Goal: Check status: Check status

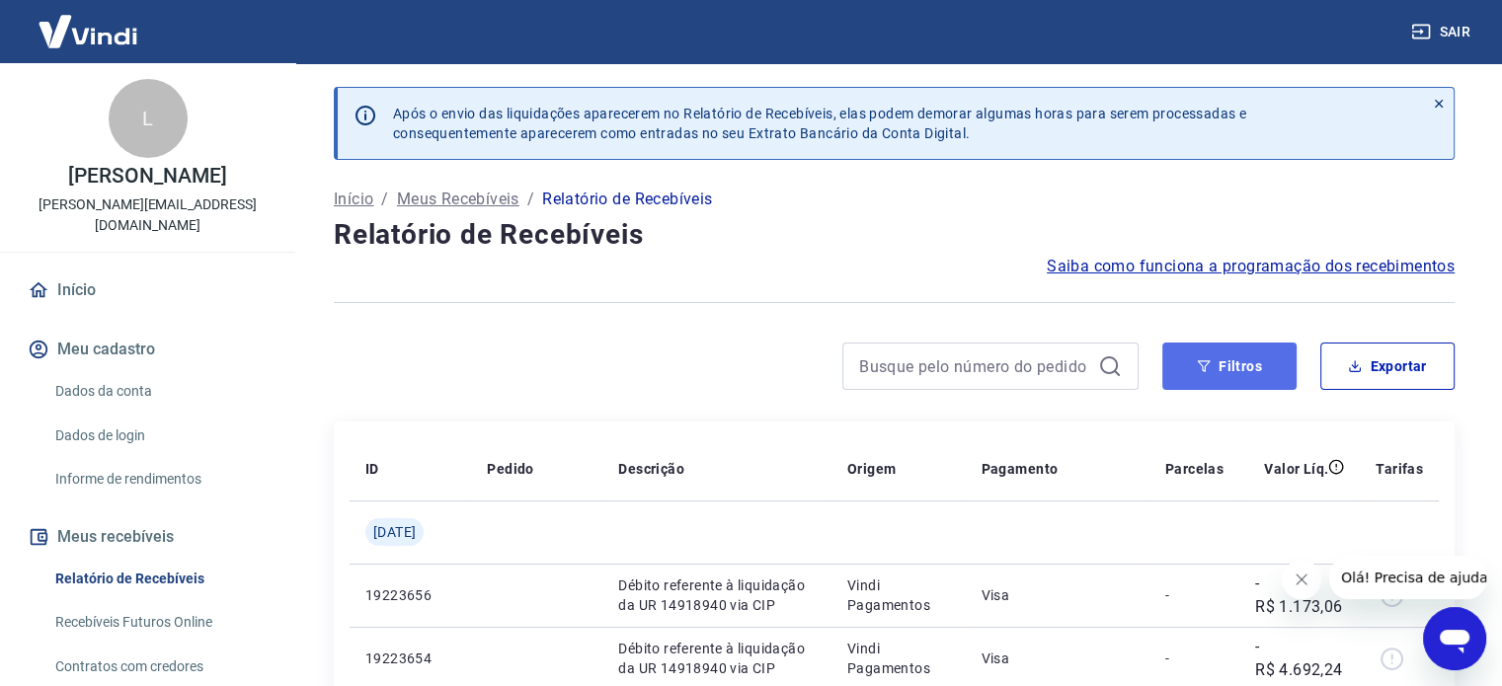
click at [1248, 359] on button "Filtros" at bounding box center [1229, 366] width 134 height 47
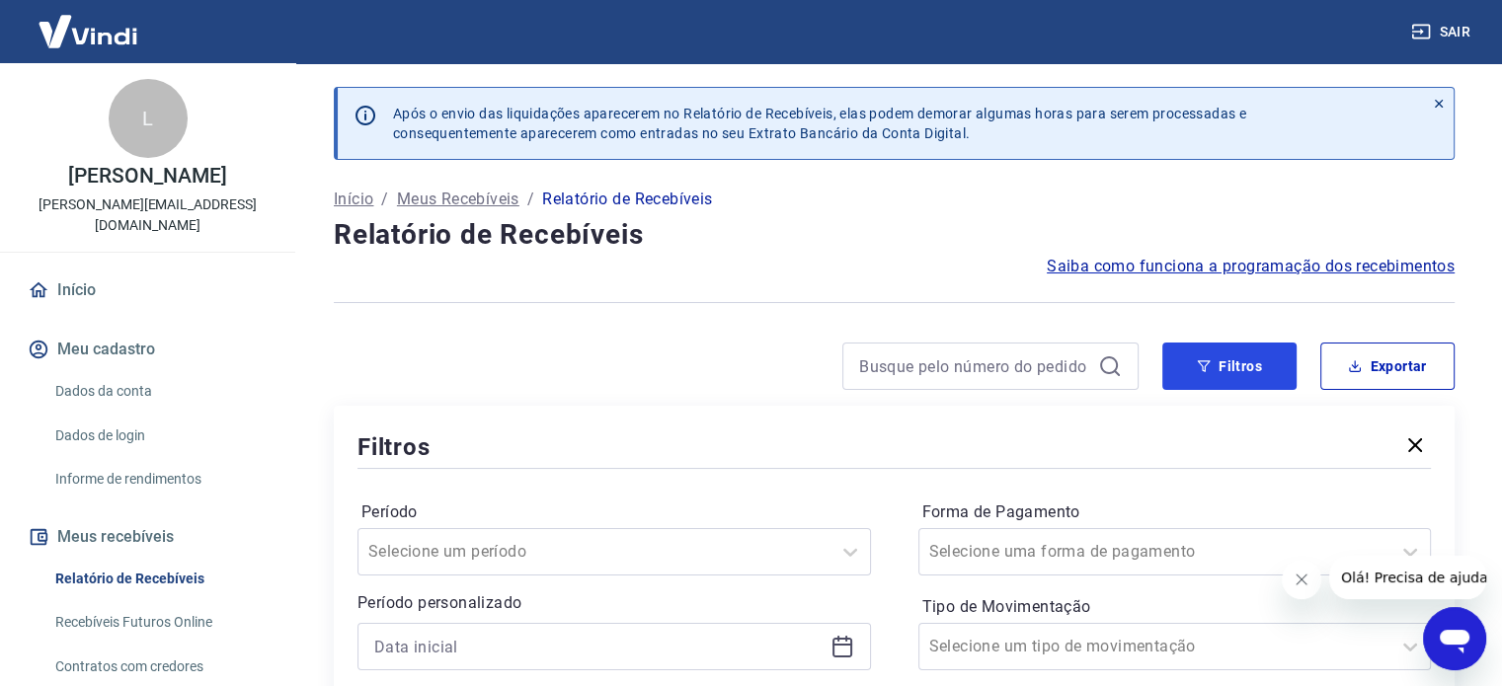
scroll to position [198, 0]
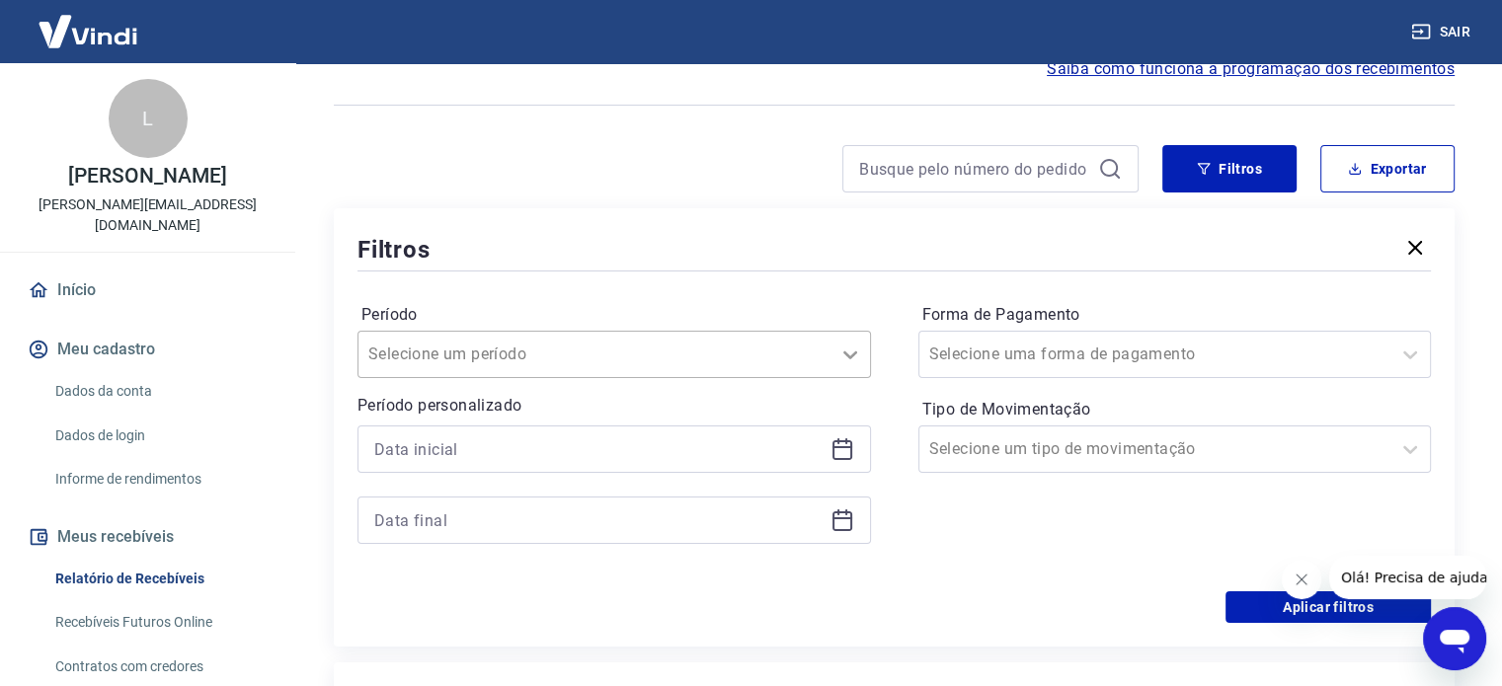
click at [842, 361] on icon at bounding box center [850, 355] width 24 height 24
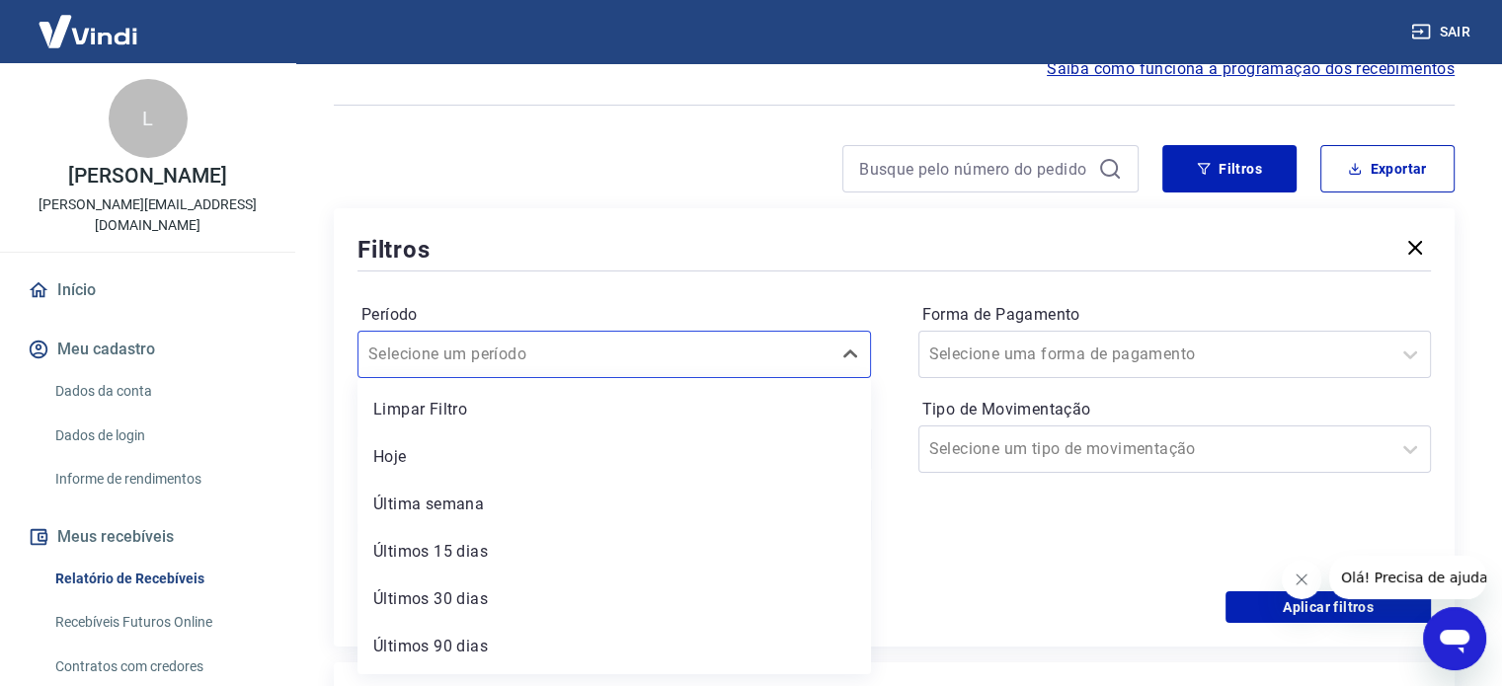
scroll to position [43, 0]
click at [842, 232] on div "Filtros" at bounding box center [895, 249] width 1074 height 35
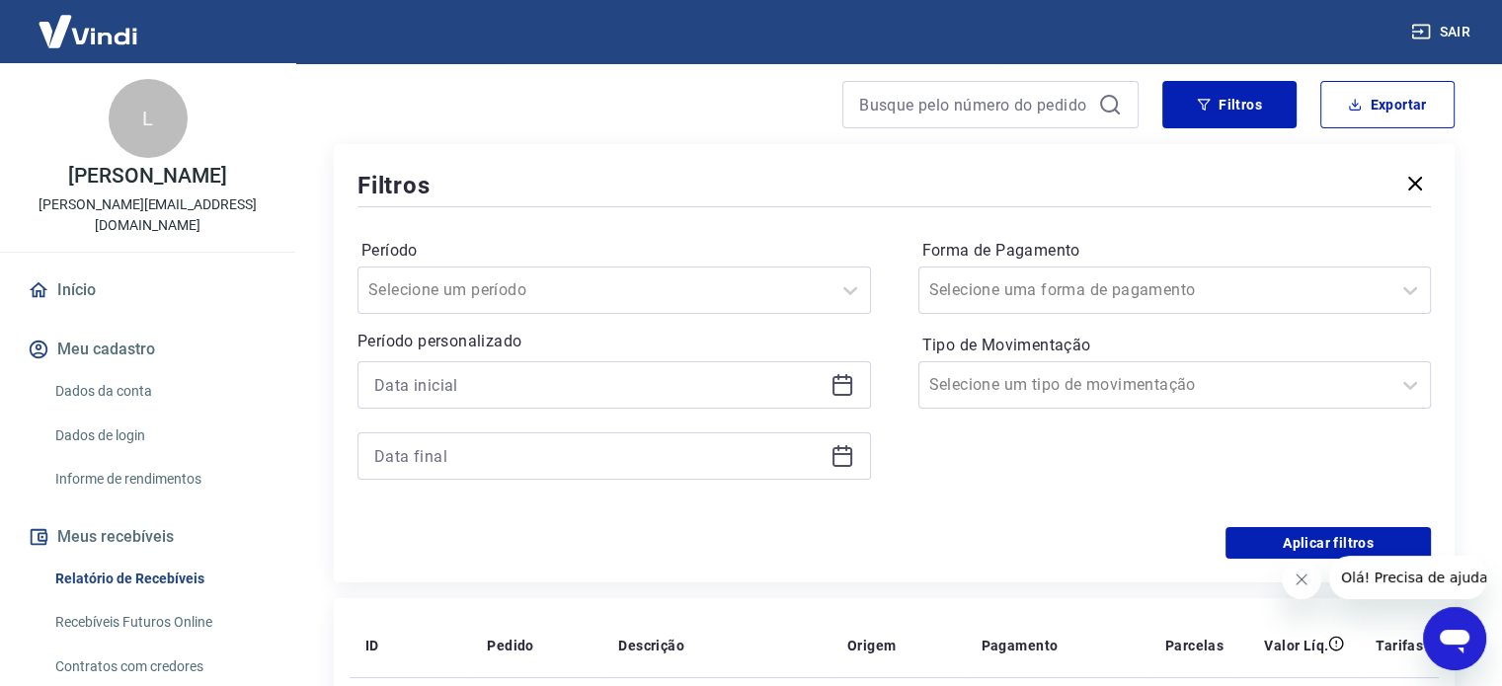
scroll to position [296, 0]
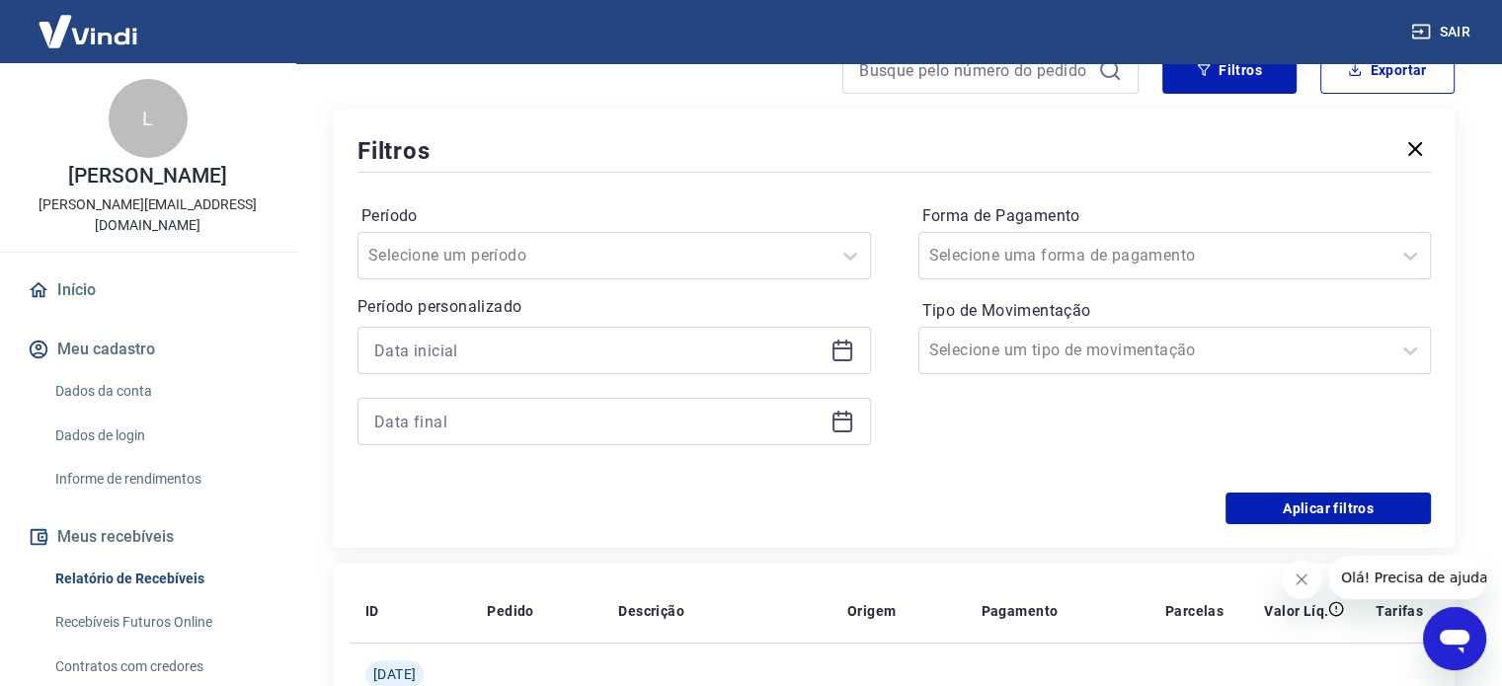
click at [826, 350] on div at bounding box center [615, 350] width 514 height 47
click at [831, 352] on div at bounding box center [615, 350] width 514 height 47
click at [845, 348] on icon at bounding box center [843, 349] width 20 height 2
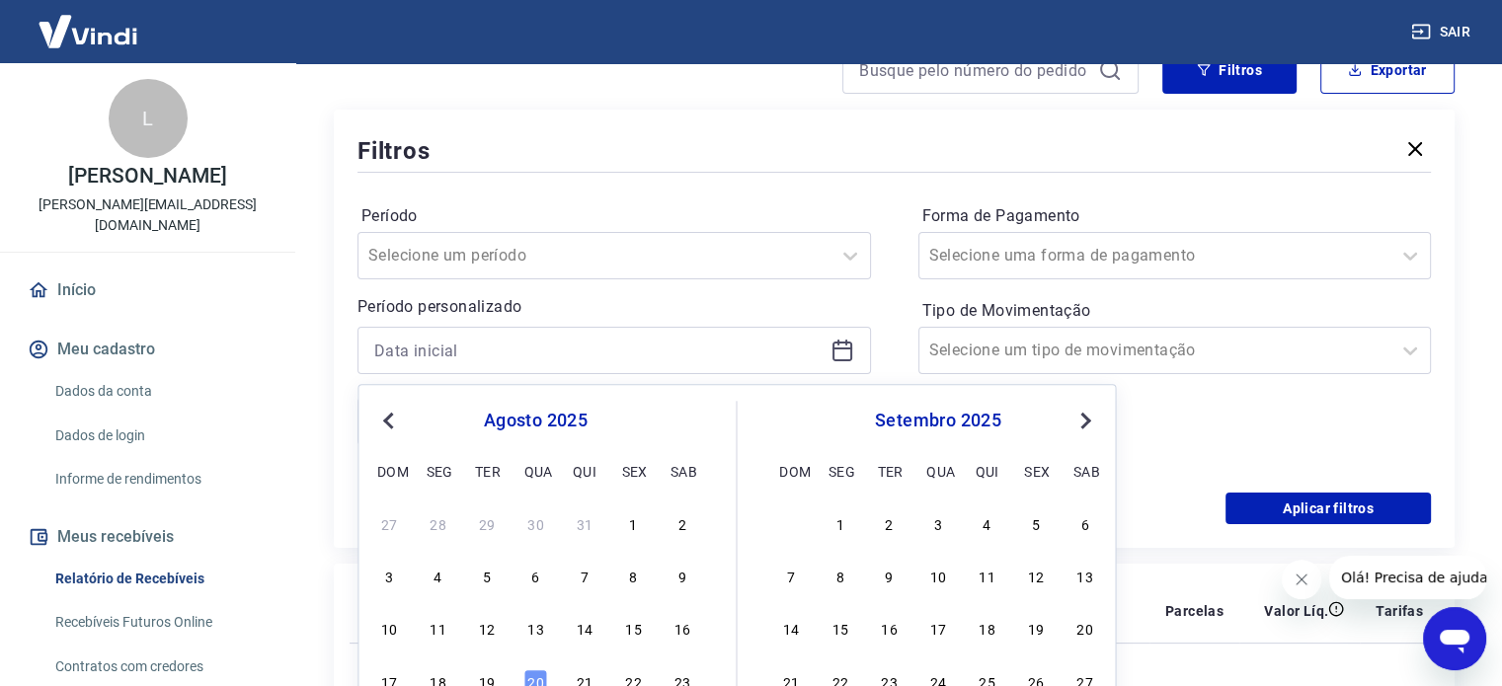
click at [390, 414] on span "Previous Month" at bounding box center [390, 420] width 0 height 23
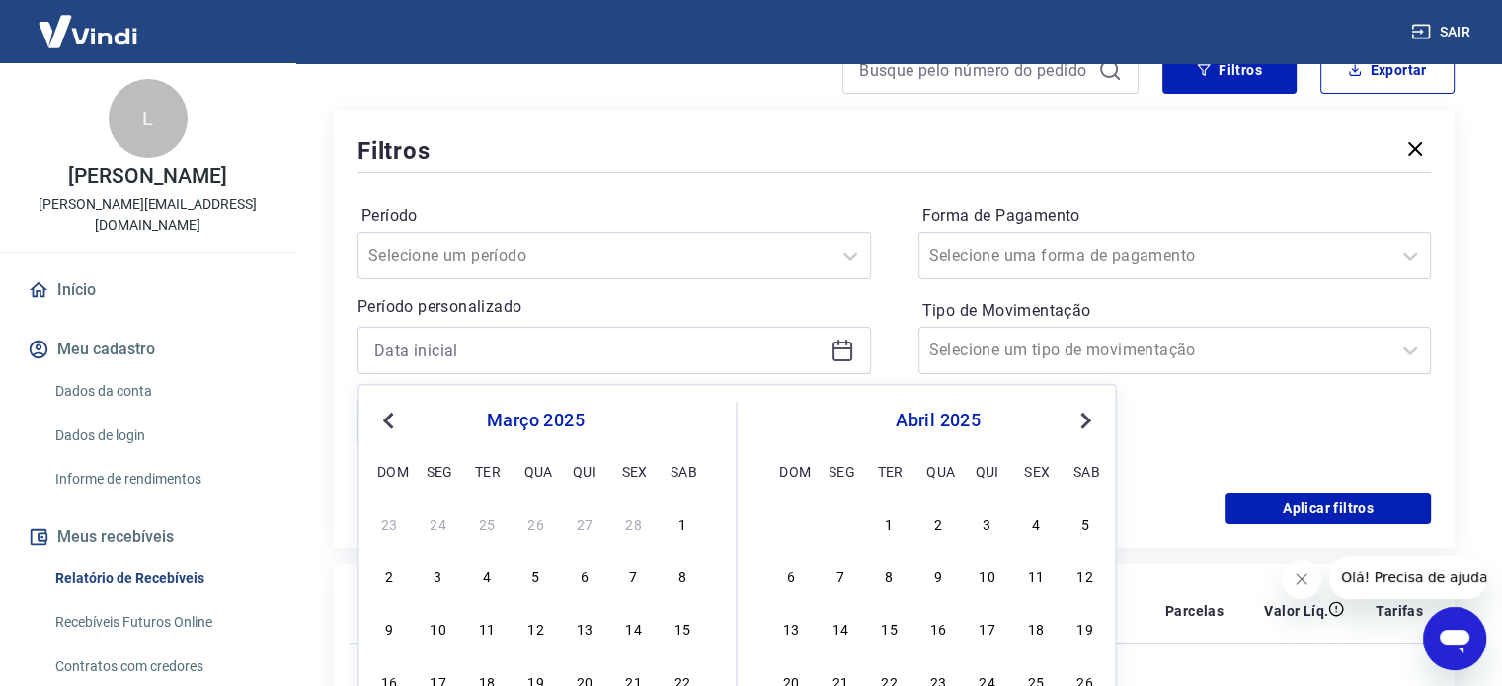
click at [390, 414] on span "Previous Month" at bounding box center [390, 420] width 0 height 23
click at [1086, 415] on button "Next Month" at bounding box center [1086, 421] width 24 height 24
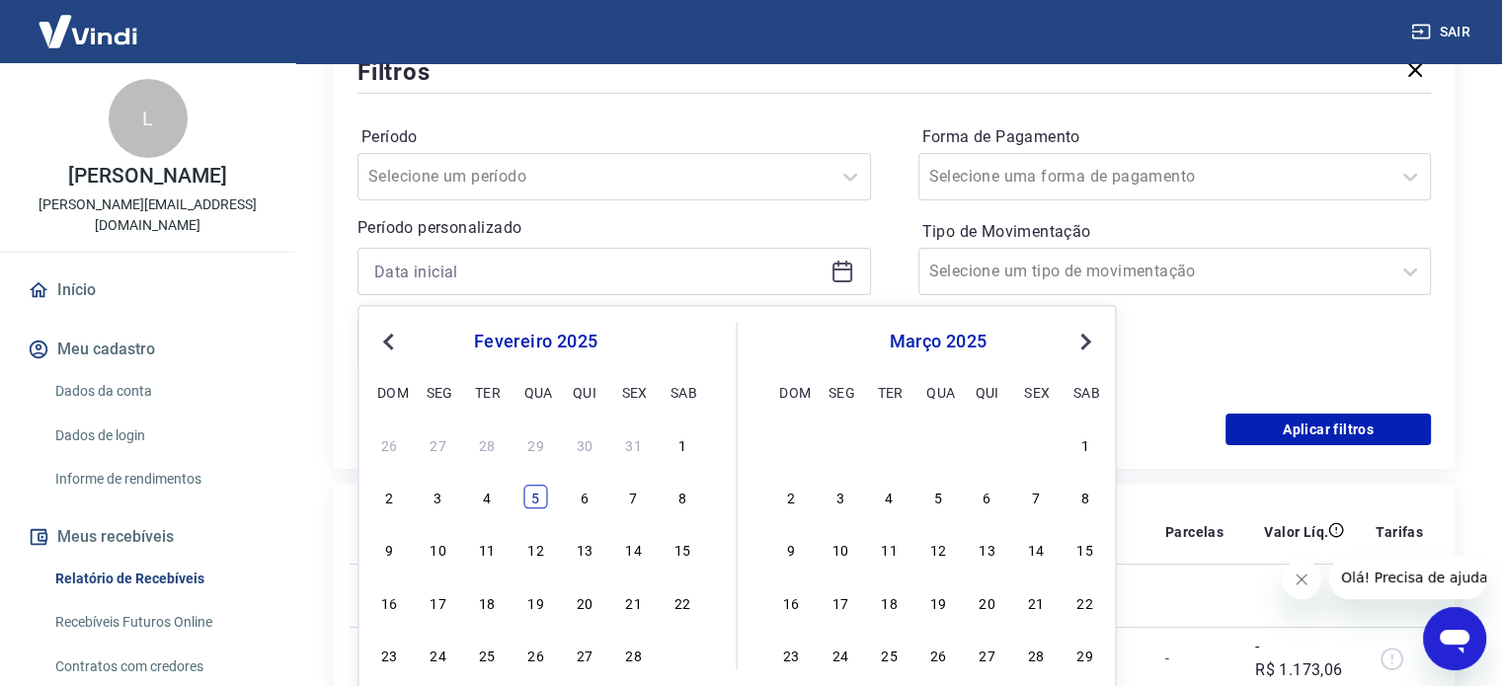
scroll to position [494, 0]
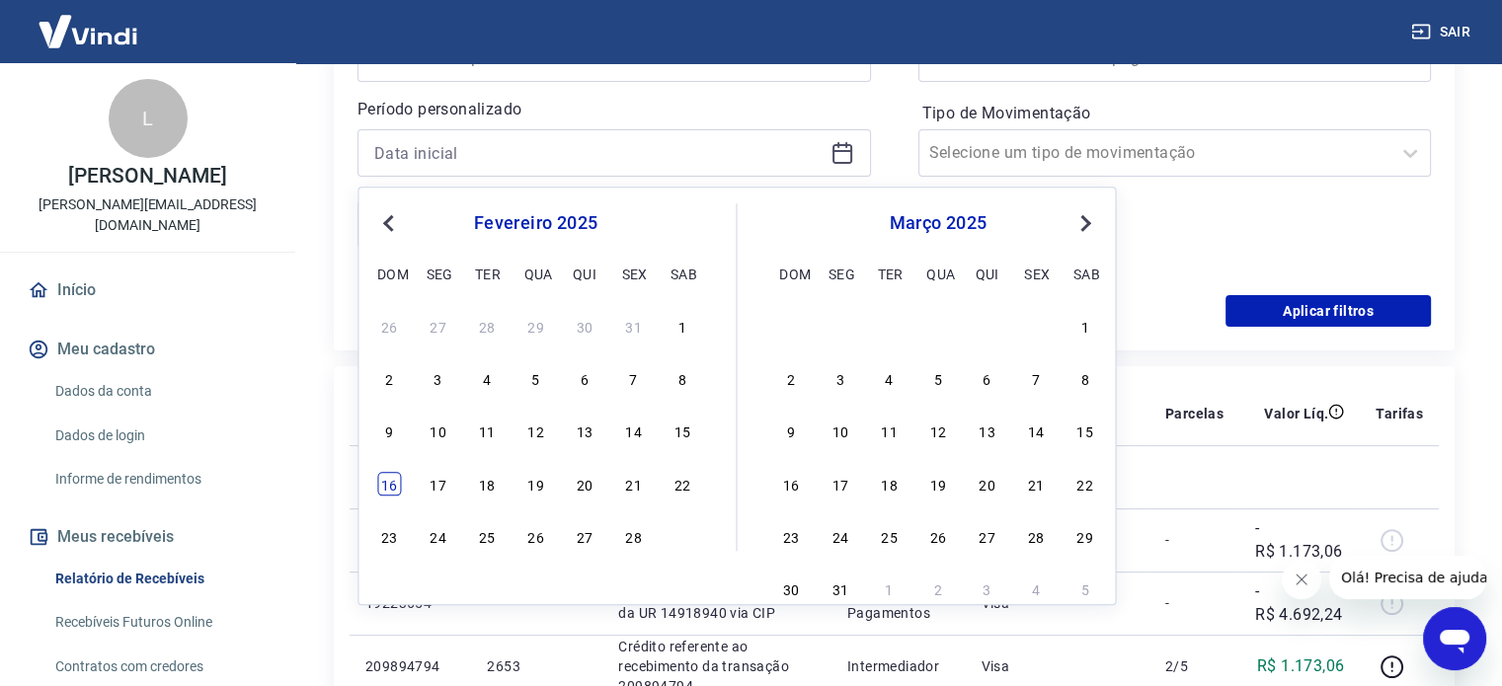
click at [389, 479] on div "16" at bounding box center [389, 484] width 24 height 24
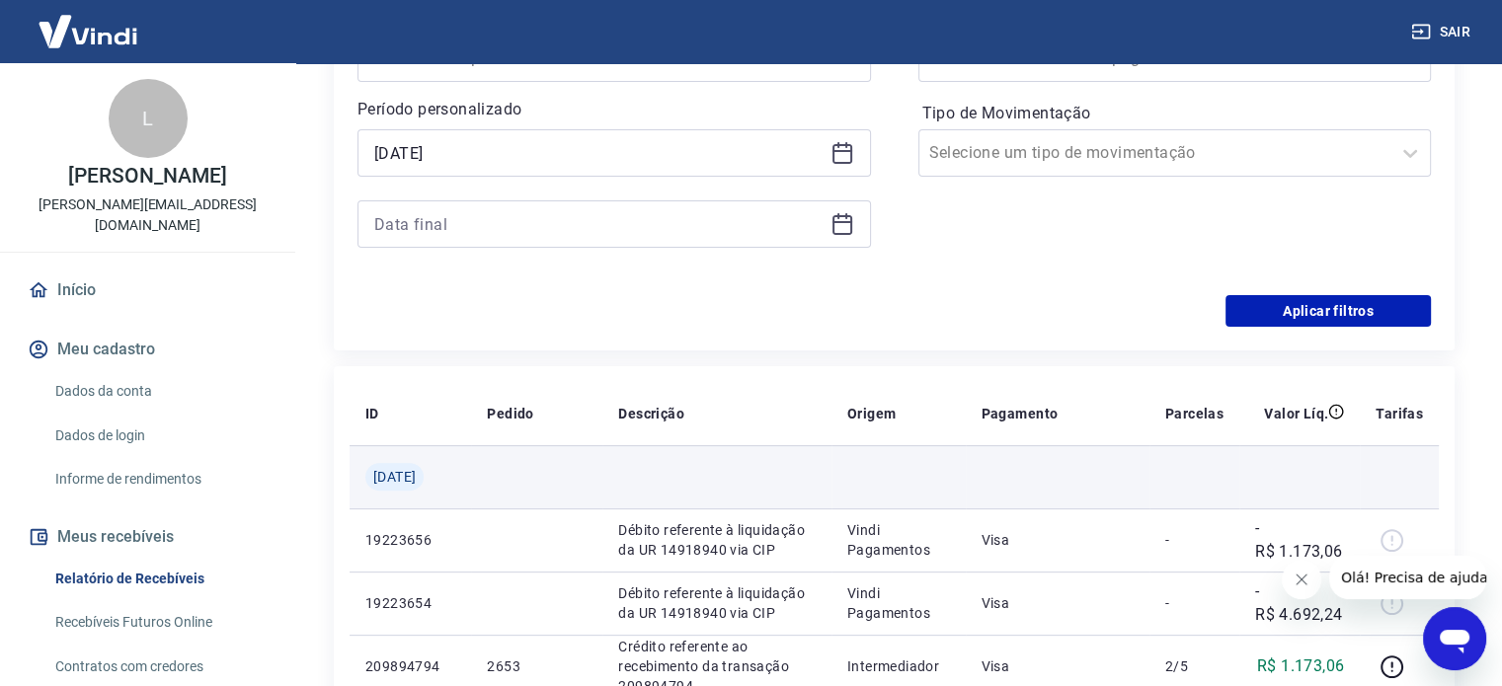
type input "[DATE]"
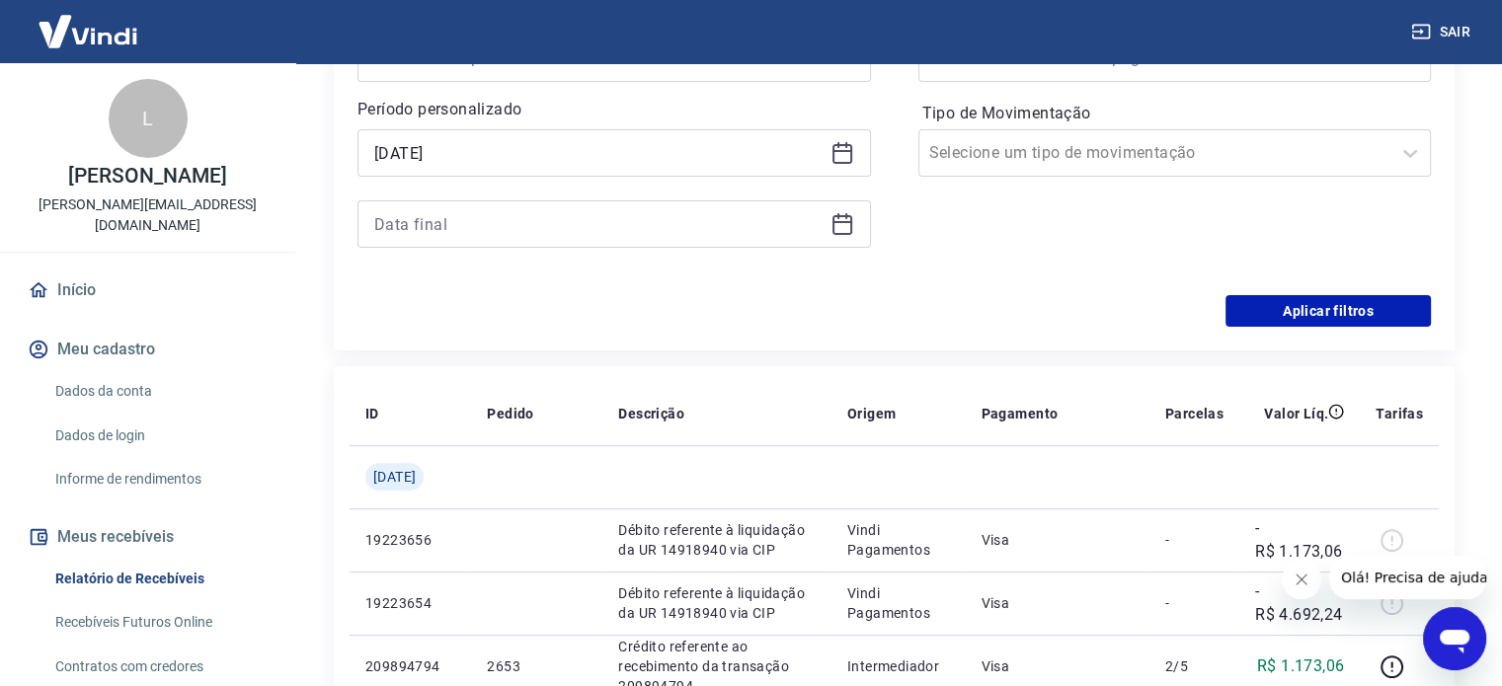
click at [844, 224] on icon at bounding box center [843, 224] width 24 height 24
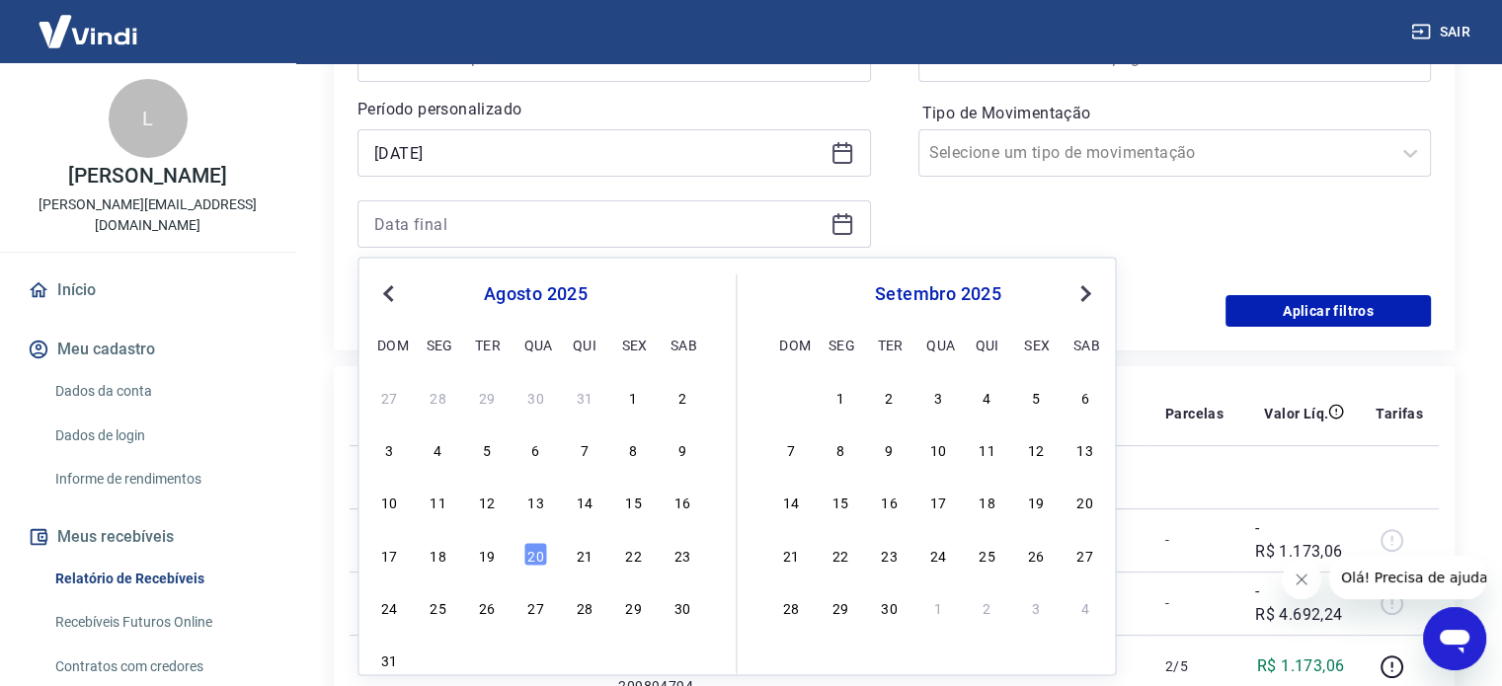
click at [384, 282] on button "Previous Month" at bounding box center [388, 293] width 24 height 24
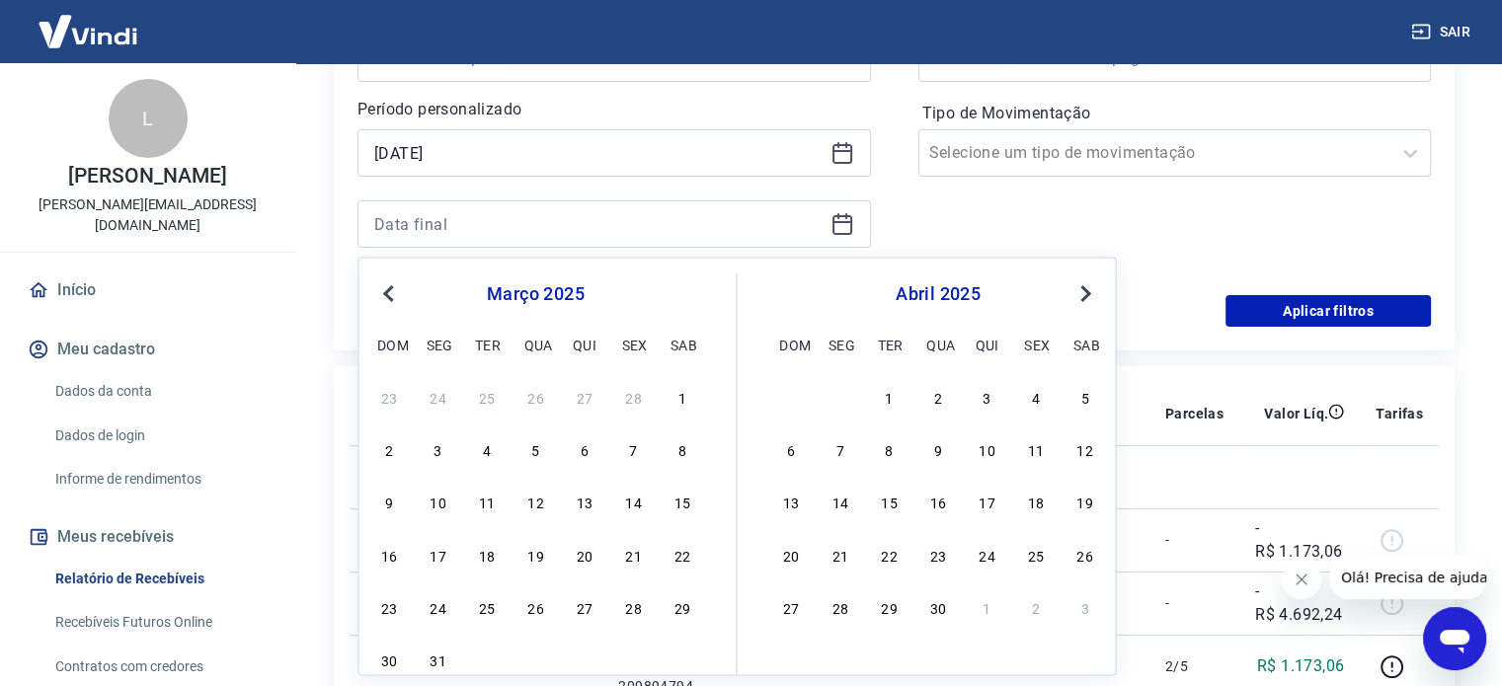
click at [384, 282] on button "Previous Month" at bounding box center [388, 293] width 24 height 24
click at [632, 597] on div "28" at bounding box center [633, 607] width 24 height 24
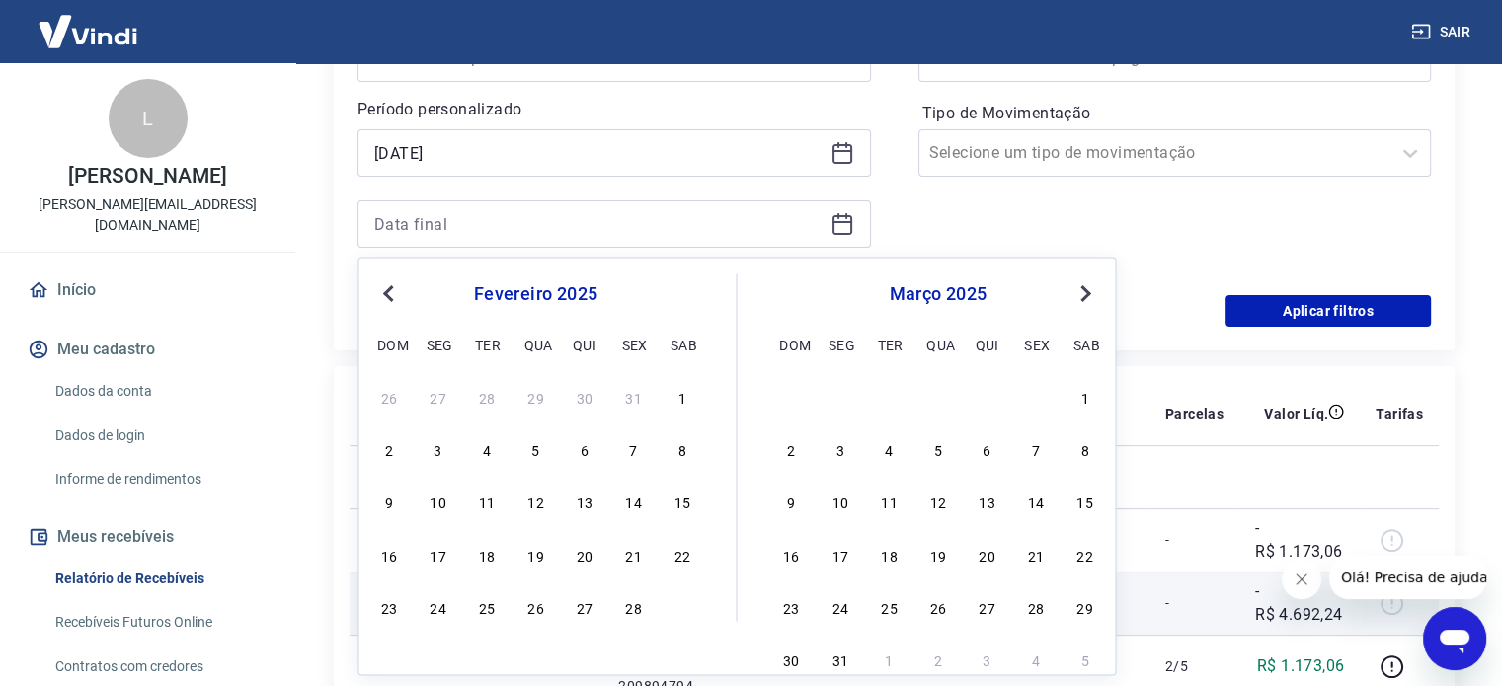
type input "[DATE]"
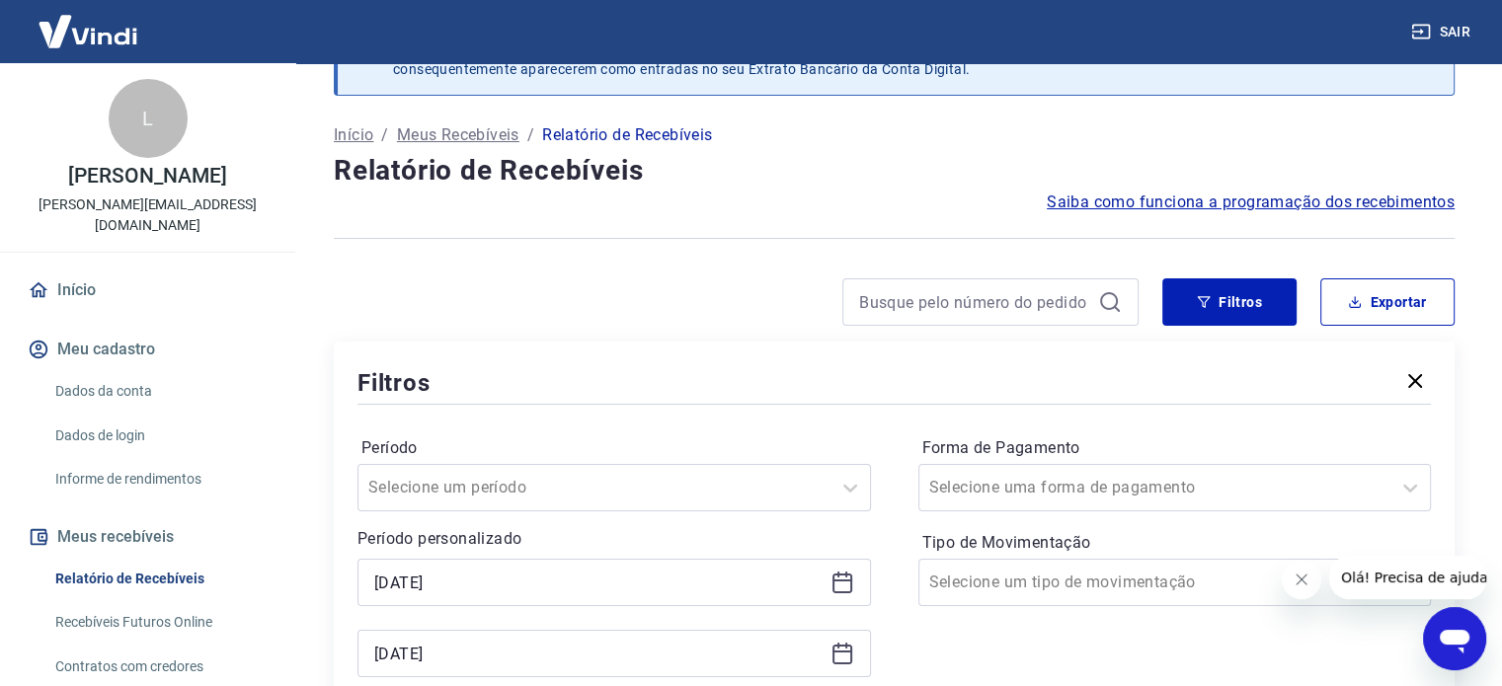
scroll to position [99, 0]
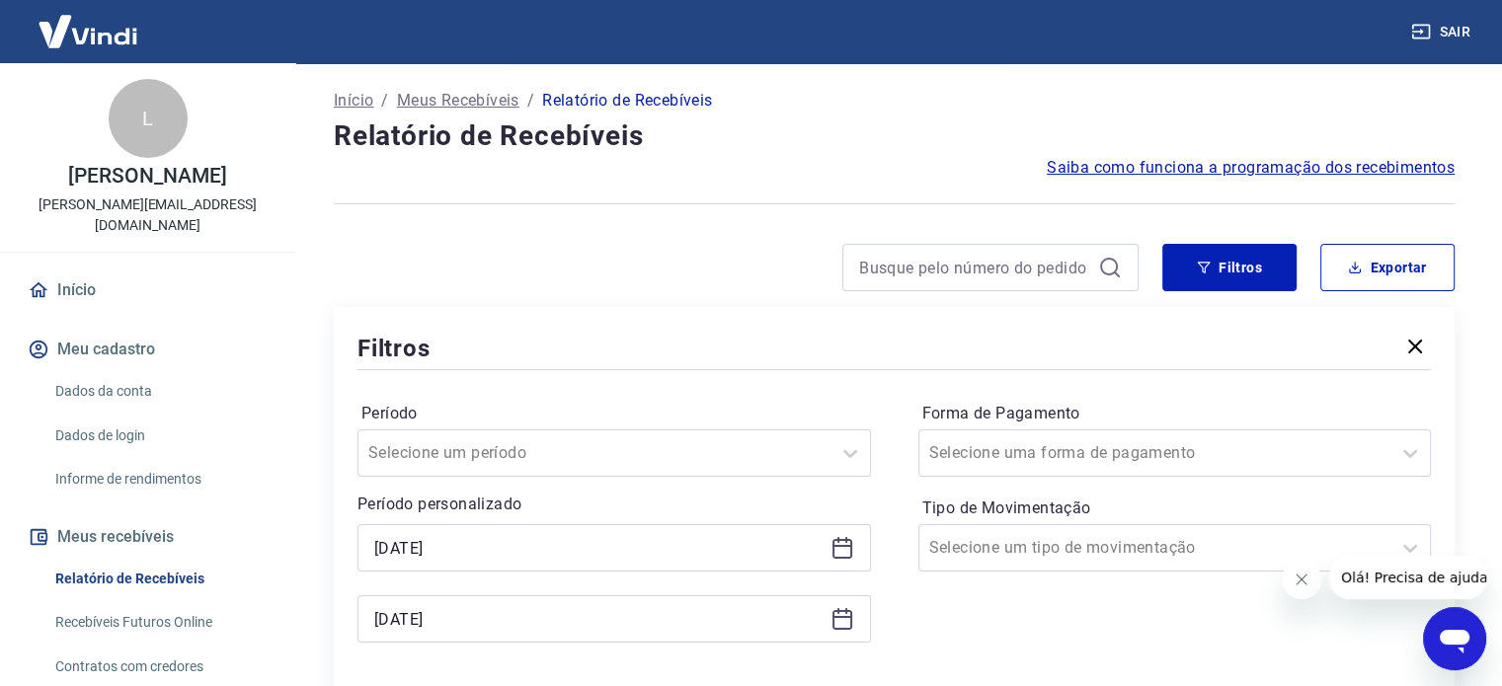
click at [728, 339] on div "Filtros" at bounding box center [895, 348] width 1074 height 35
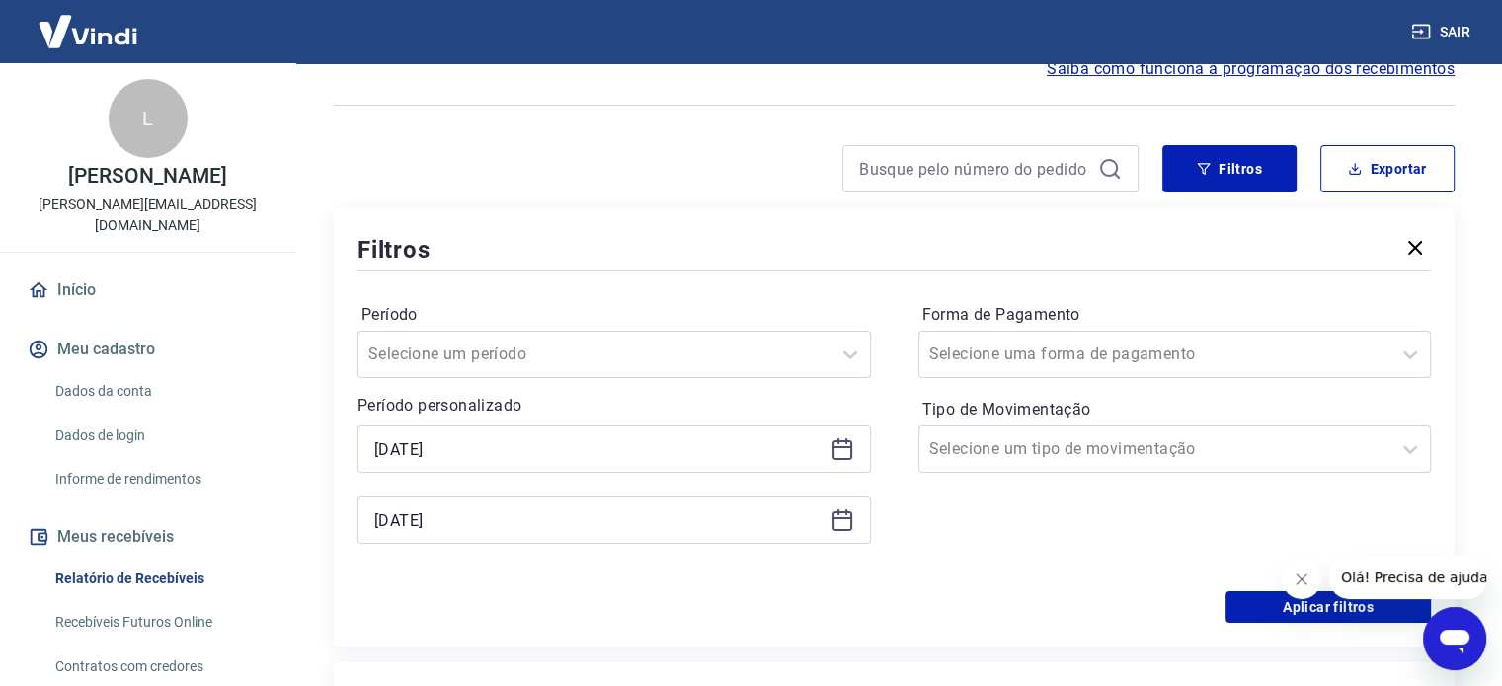
scroll to position [296, 0]
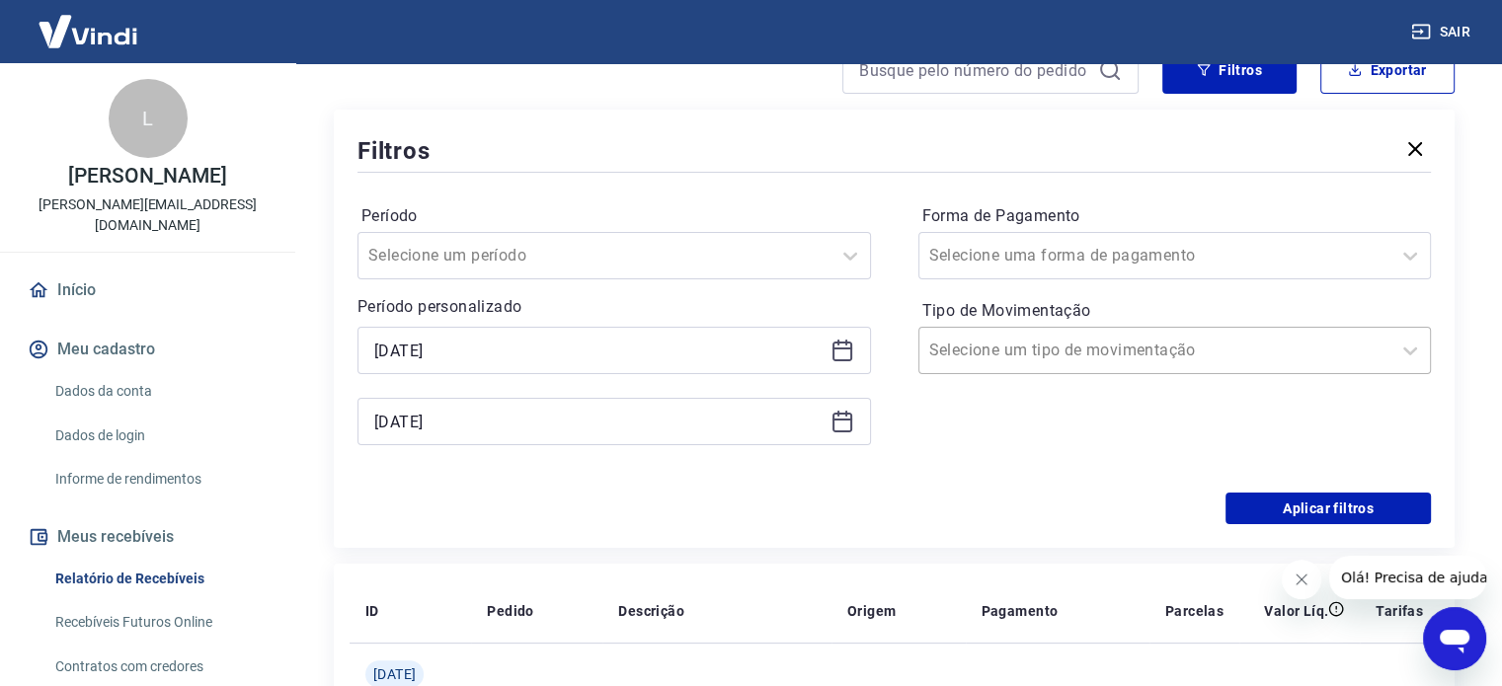
click at [998, 354] on input "Tipo de Movimentação" at bounding box center [1029, 351] width 200 height 24
click at [727, 495] on div "Aplicar filtros" at bounding box center [895, 509] width 1074 height 32
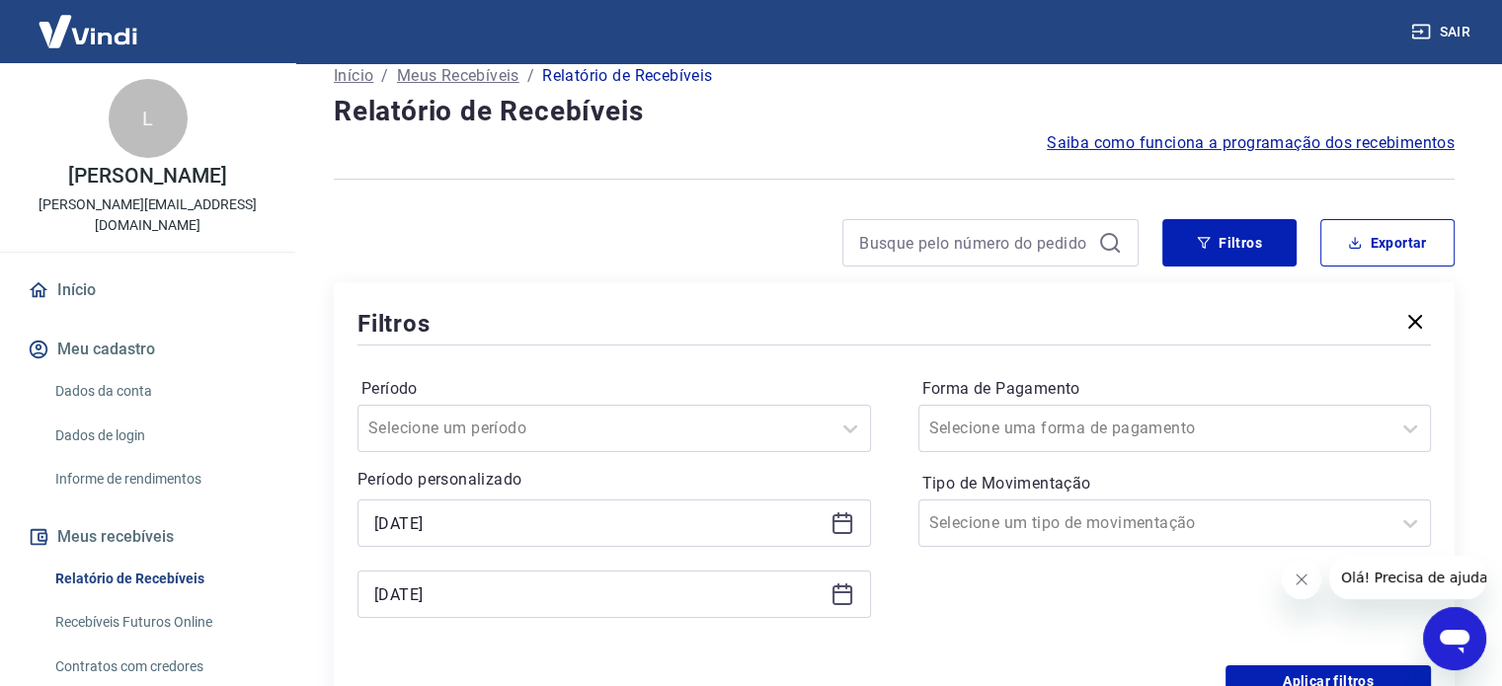
scroll to position [198, 0]
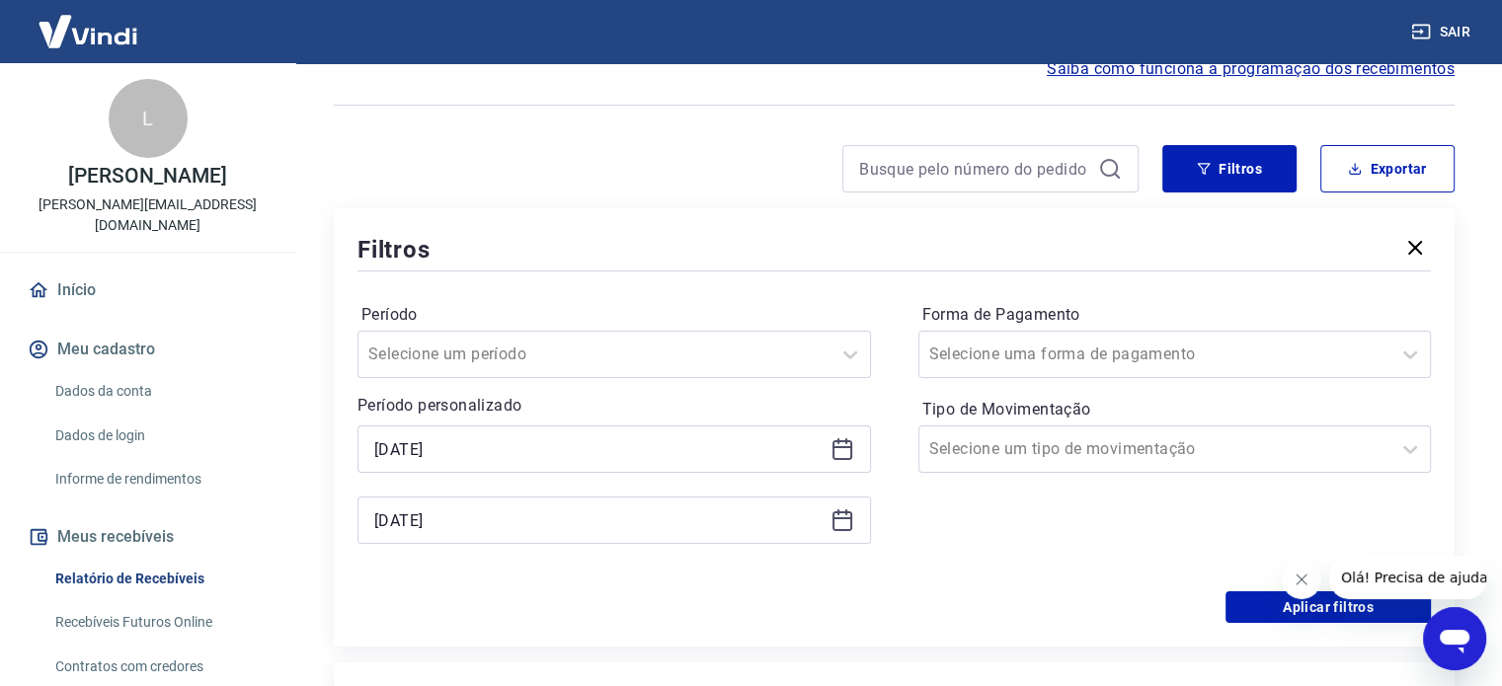
click at [845, 447] on icon at bounding box center [843, 447] width 20 height 2
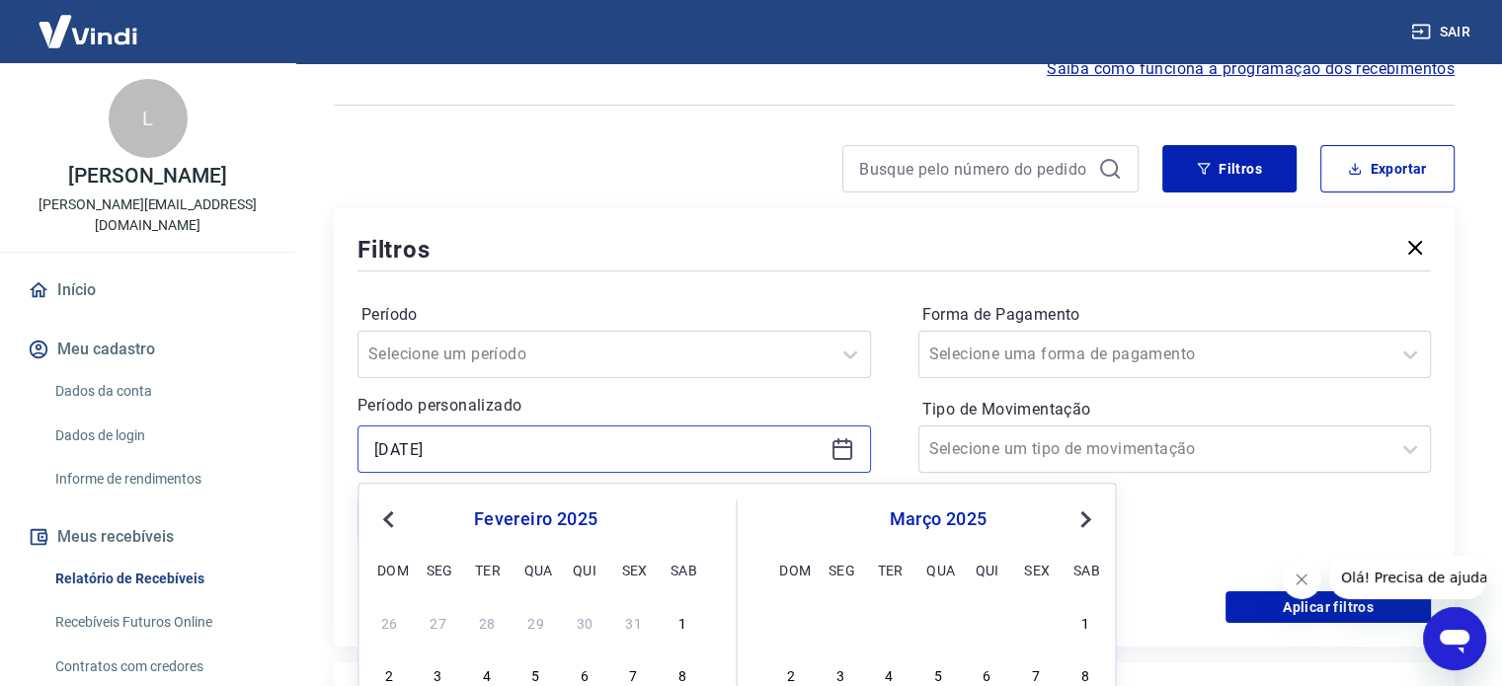
click at [662, 459] on input "[DATE]" at bounding box center [598, 450] width 448 height 30
type input "1"
click at [659, 444] on input at bounding box center [598, 450] width 448 height 30
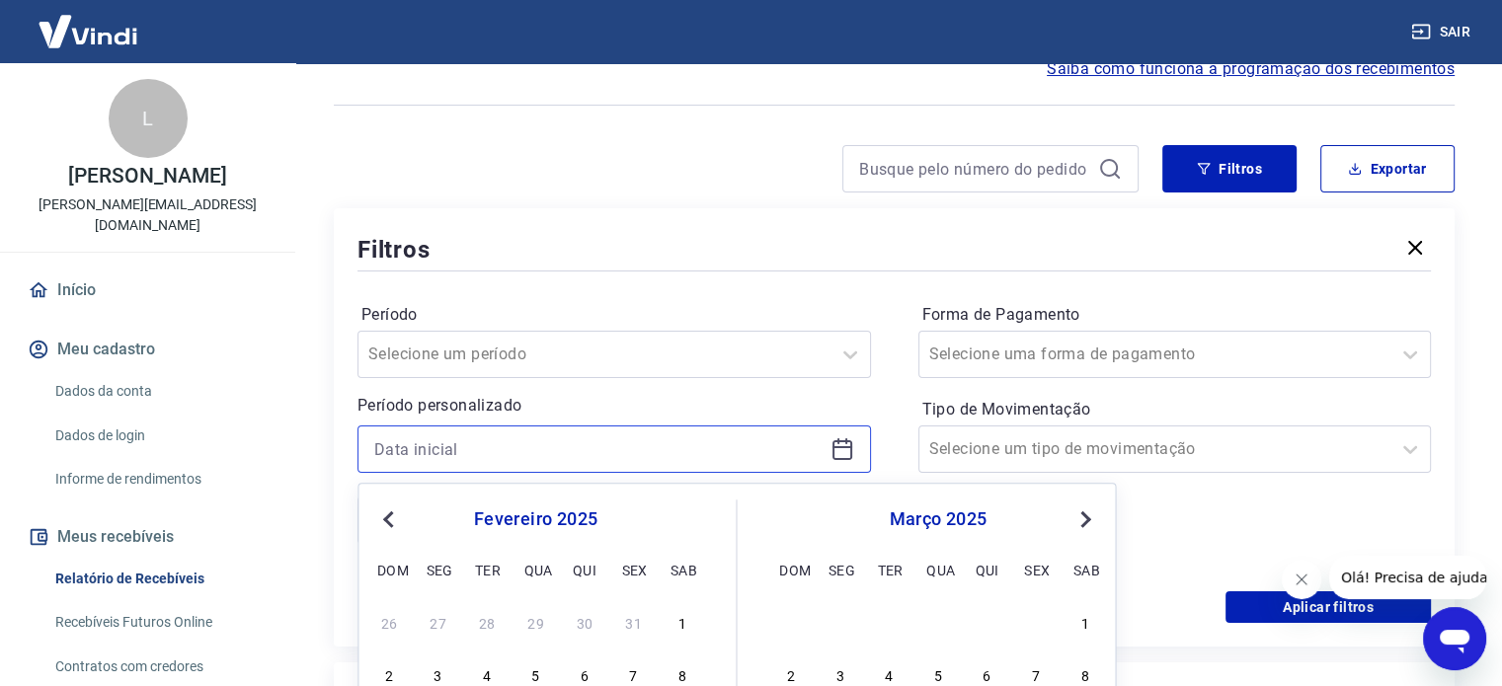
click at [419, 445] on input at bounding box center [598, 450] width 448 height 30
click at [419, 444] on input at bounding box center [598, 450] width 448 height 30
click at [432, 444] on input at bounding box center [598, 450] width 448 height 30
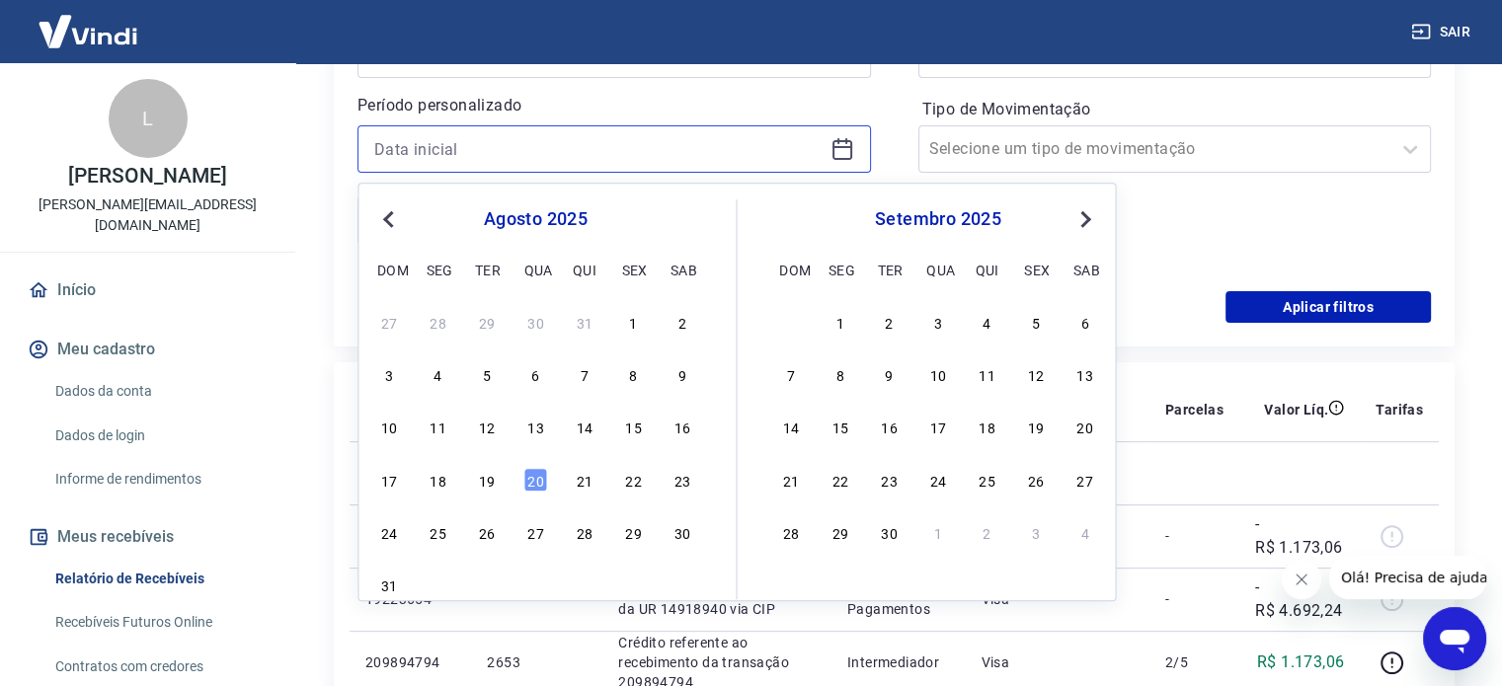
scroll to position [494, 0]
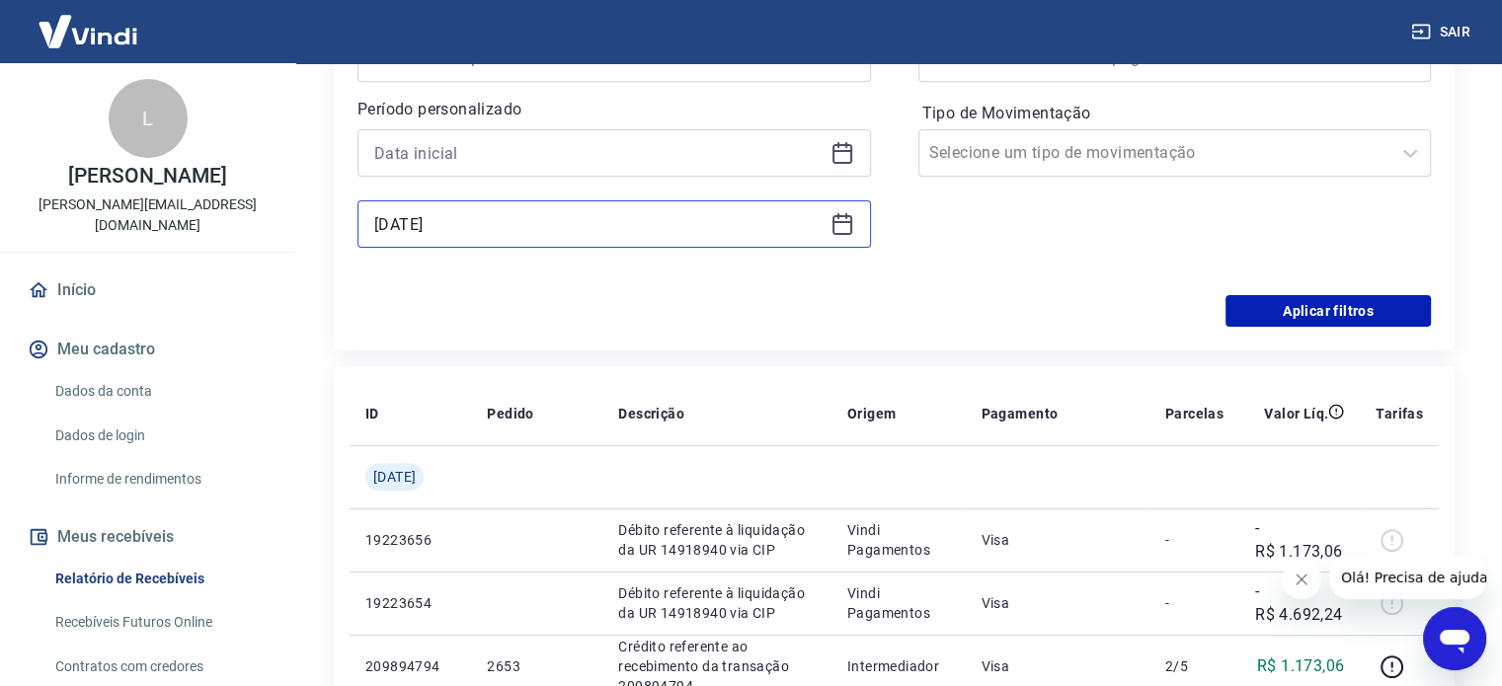
click at [484, 224] on input "[DATE]" at bounding box center [598, 224] width 448 height 30
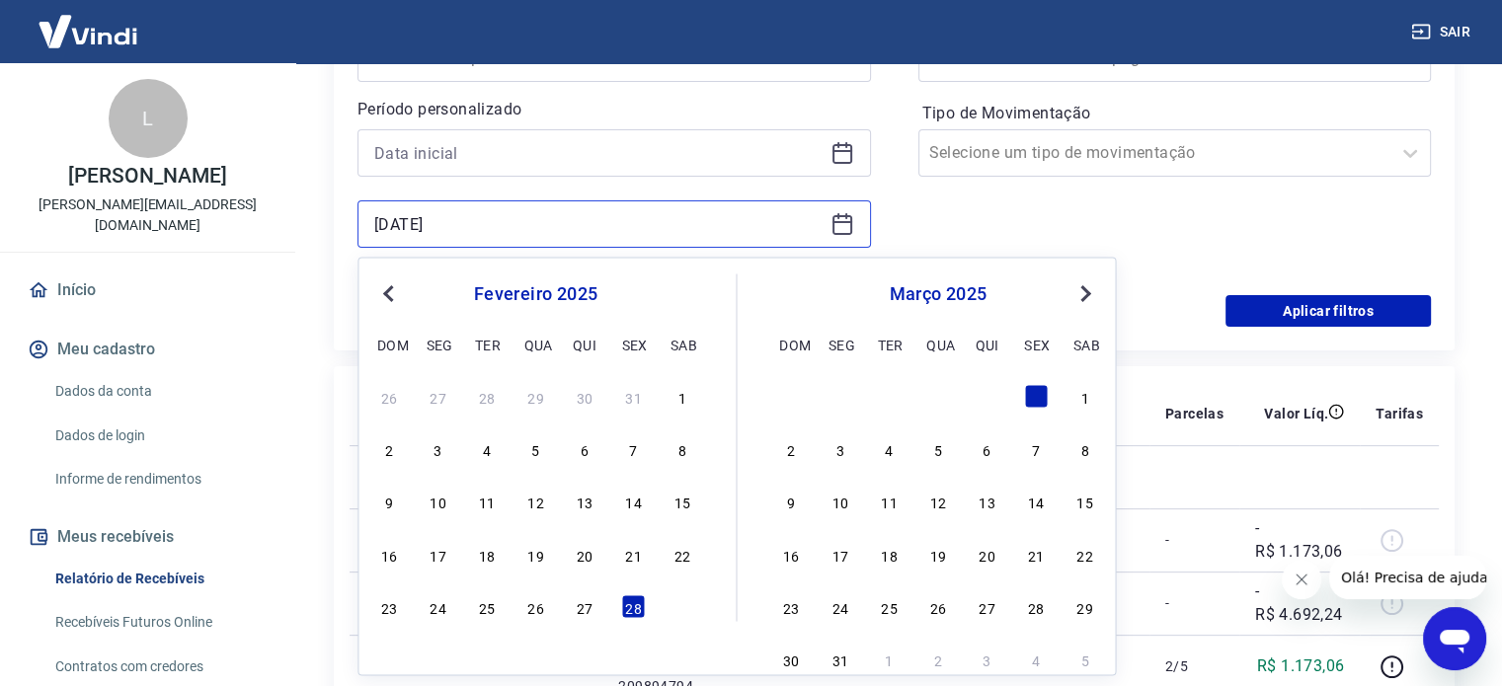
click at [484, 224] on input "[DATE]" at bounding box center [598, 224] width 448 height 30
click at [439, 223] on input "[DATE]" at bounding box center [598, 224] width 448 height 30
click at [439, 222] on input "[DATE]" at bounding box center [598, 224] width 448 height 30
click at [439, 220] on input "[DATE]" at bounding box center [598, 224] width 448 height 30
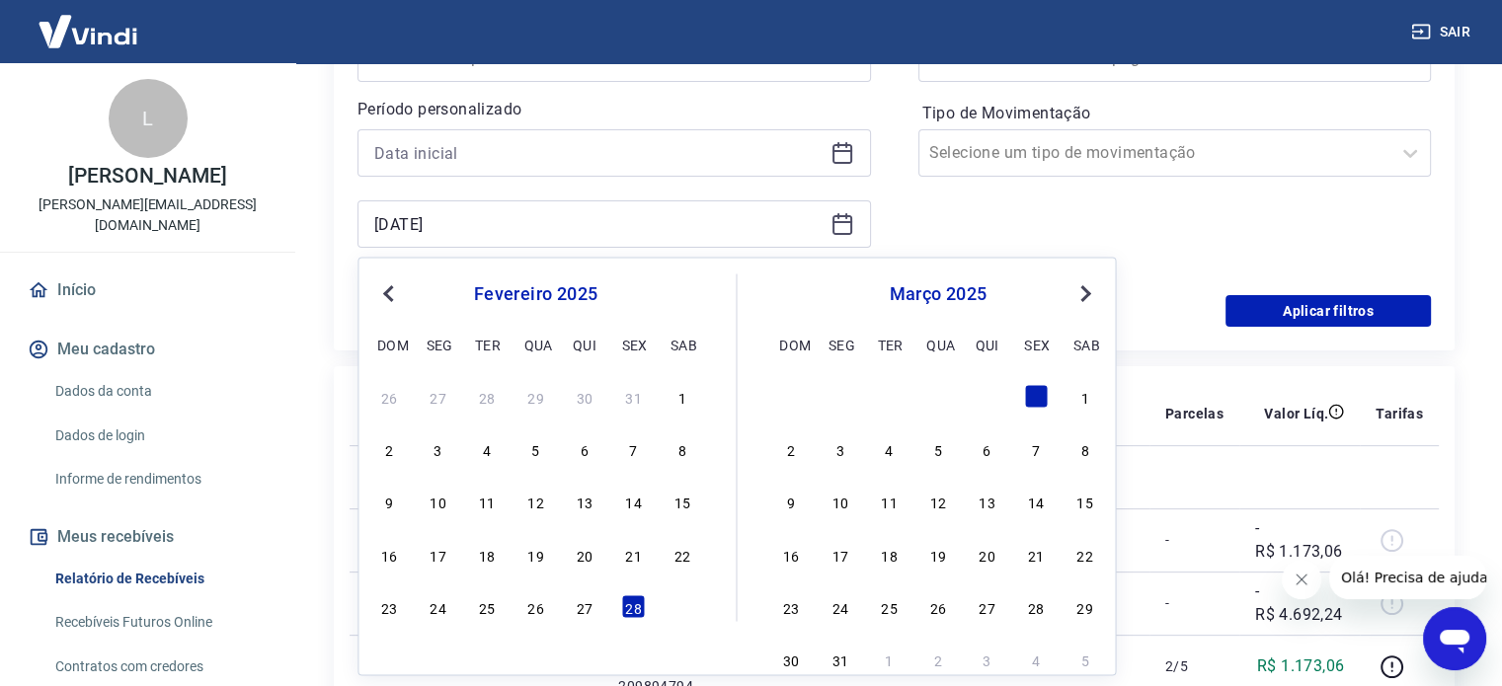
click at [368, 228] on div "[DATE]" at bounding box center [615, 223] width 514 height 47
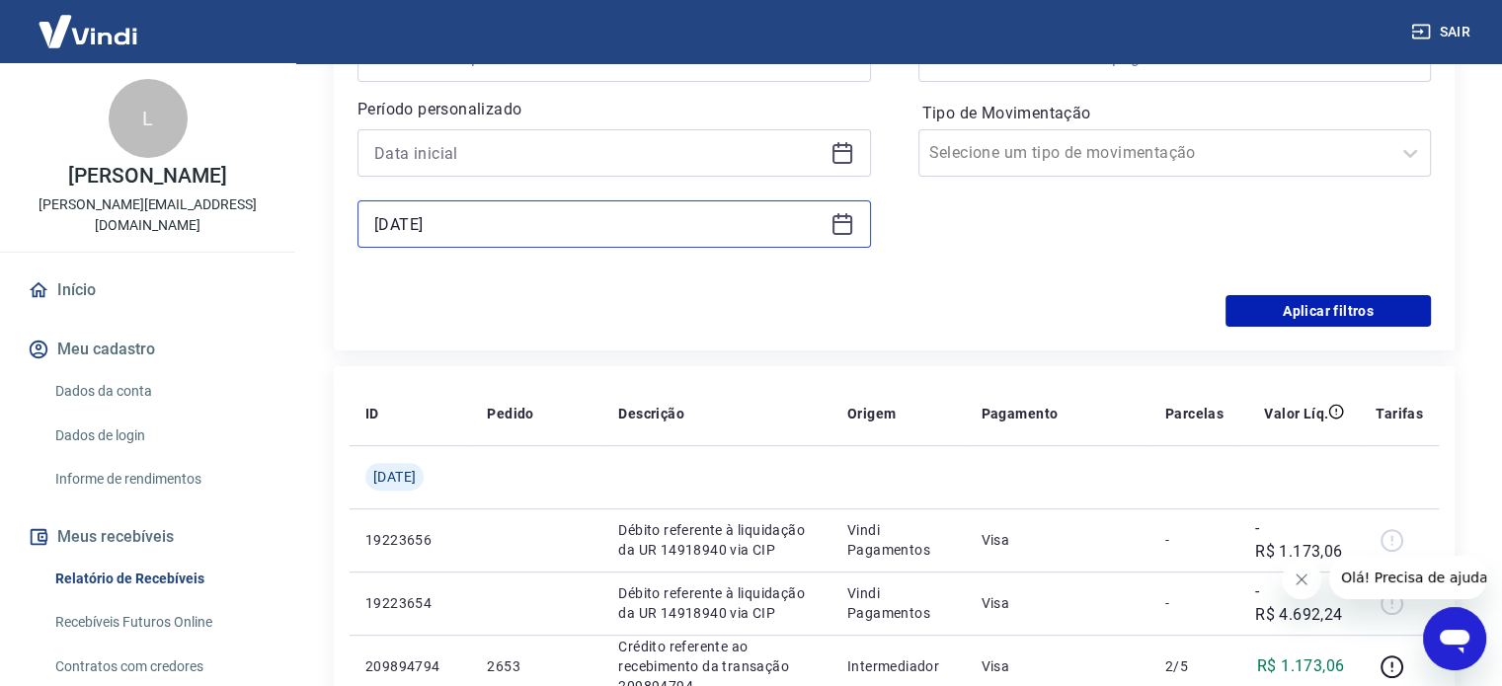
click at [386, 225] on input "[DATE]" at bounding box center [598, 224] width 448 height 30
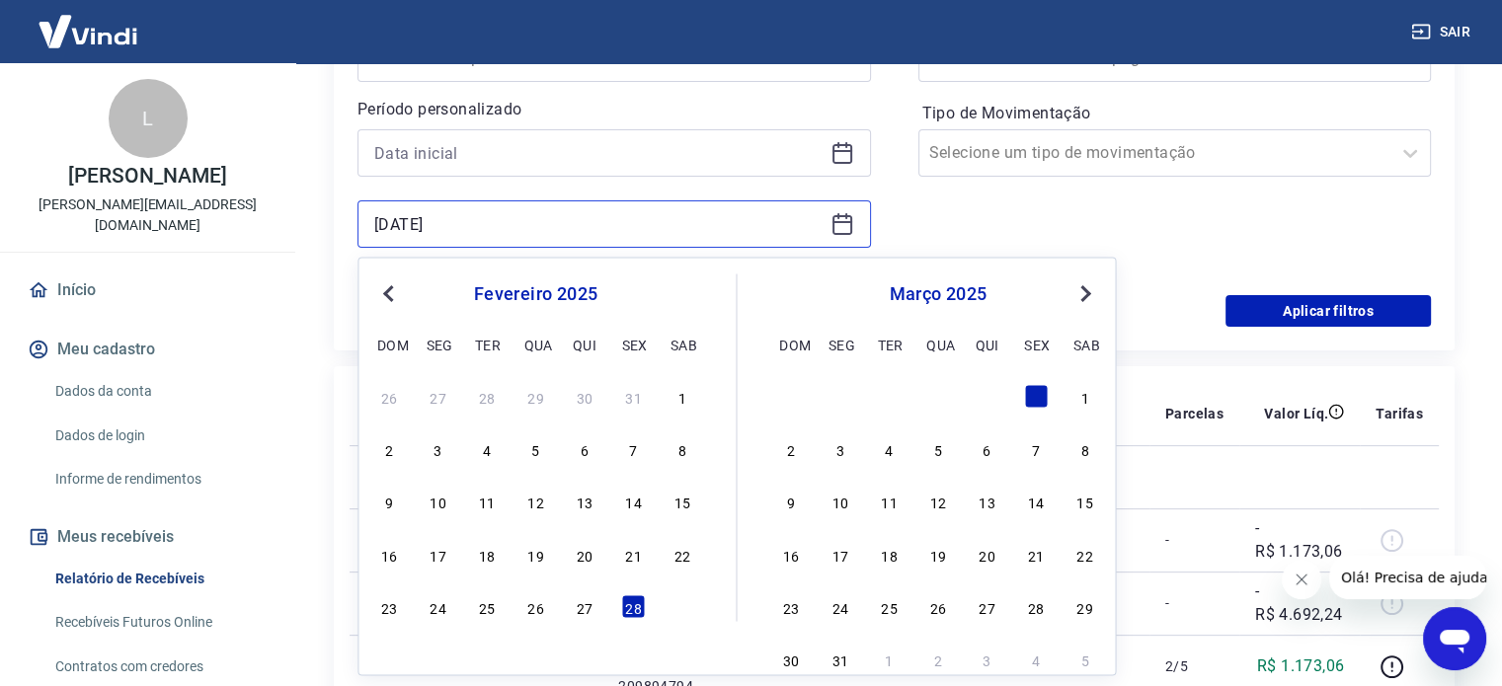
click at [386, 225] on input "[DATE]" at bounding box center [598, 224] width 448 height 30
click at [387, 226] on input "[DATE]" at bounding box center [598, 224] width 448 height 30
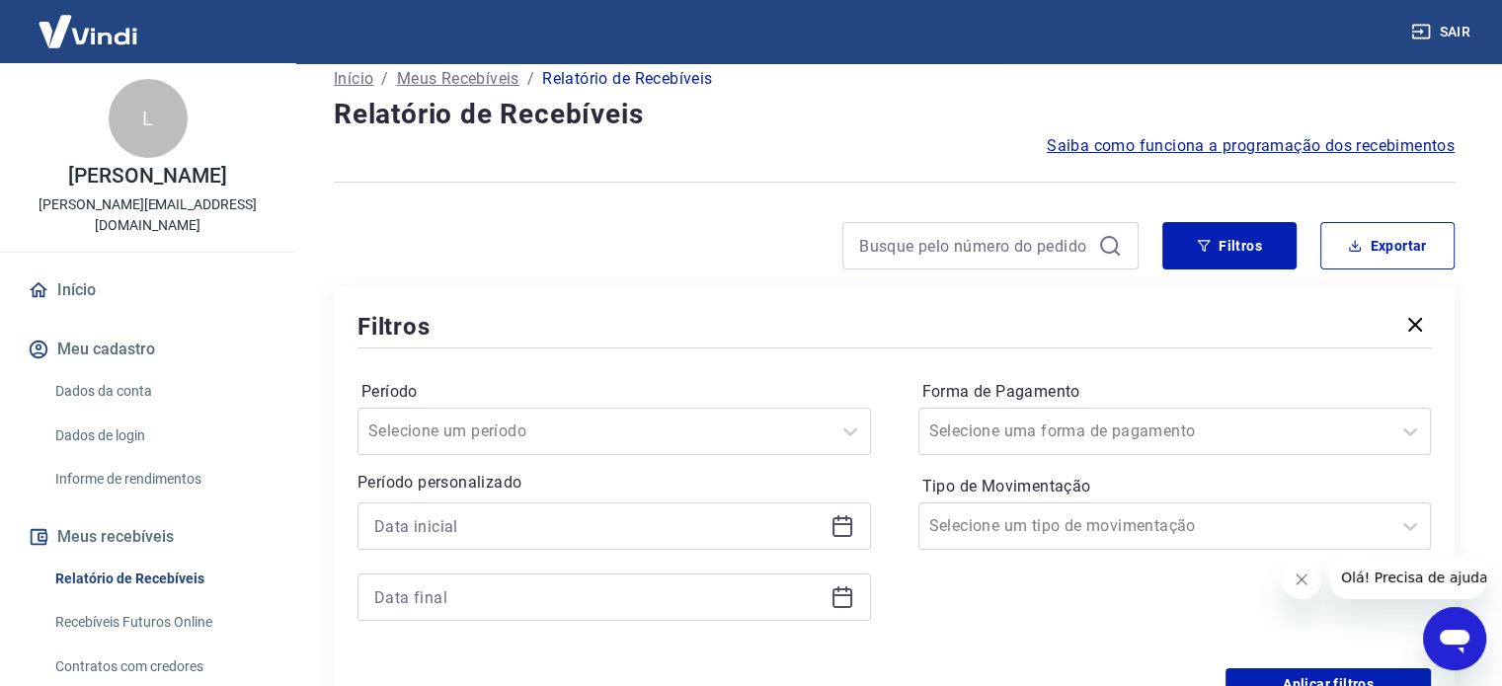
scroll to position [99, 0]
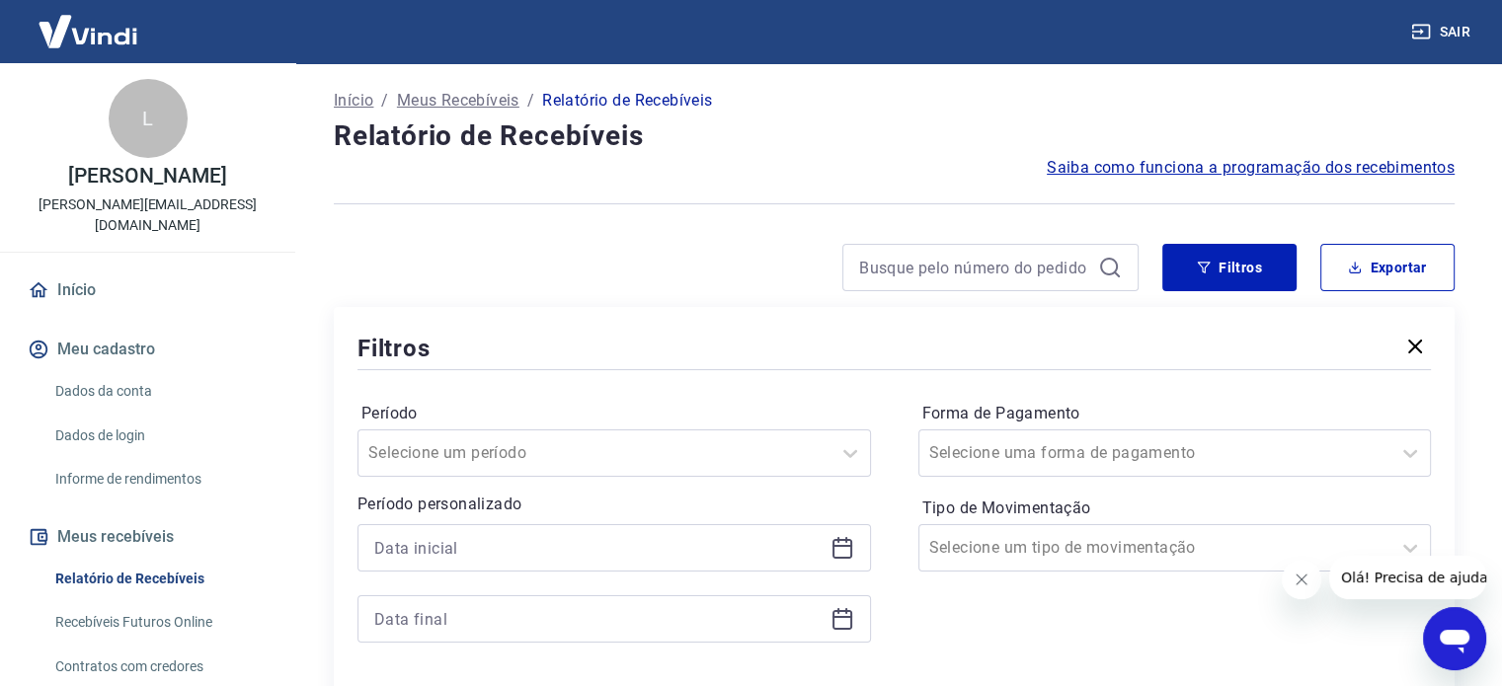
click at [965, 282] on div at bounding box center [990, 267] width 296 height 47
click at [966, 276] on input at bounding box center [974, 268] width 231 height 30
paste input "1893"
type input "1893"
click at [1111, 269] on icon at bounding box center [1110, 268] width 24 height 24
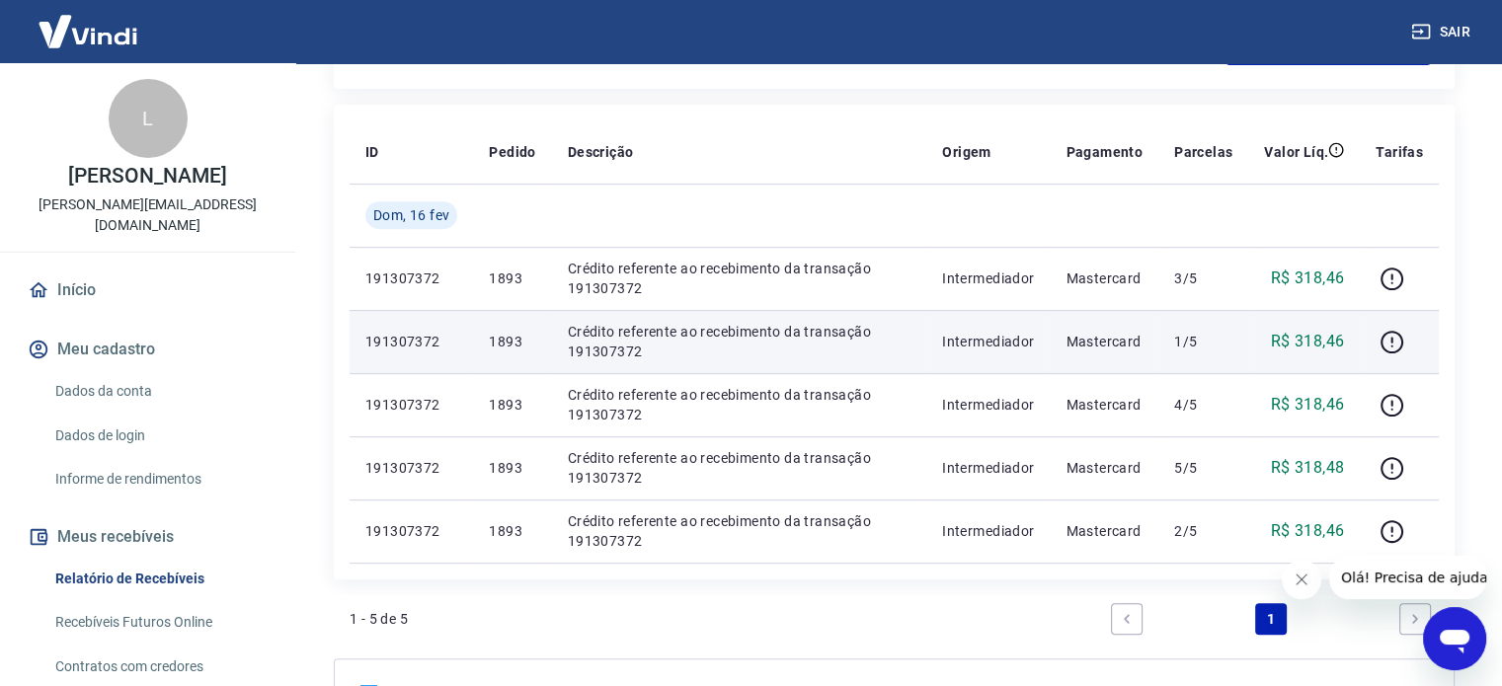
scroll to position [790, 0]
